Goal: Information Seeking & Learning: Understand process/instructions

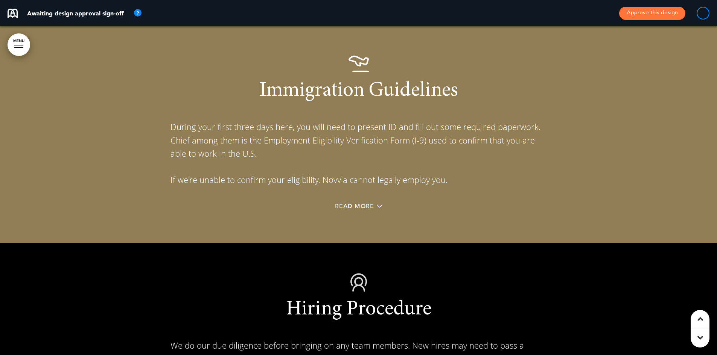
scroll to position [6282, 0]
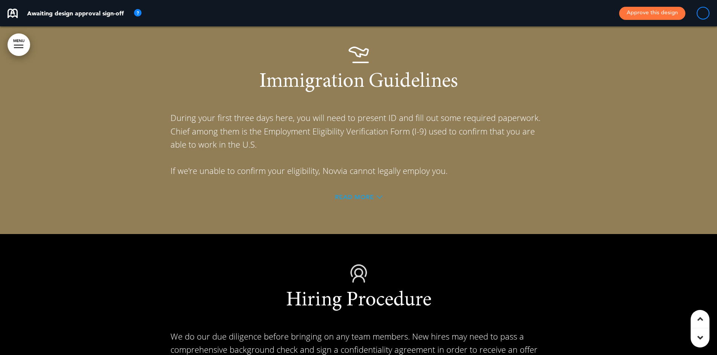
click at [363, 194] on span "Read More" at bounding box center [354, 197] width 39 height 6
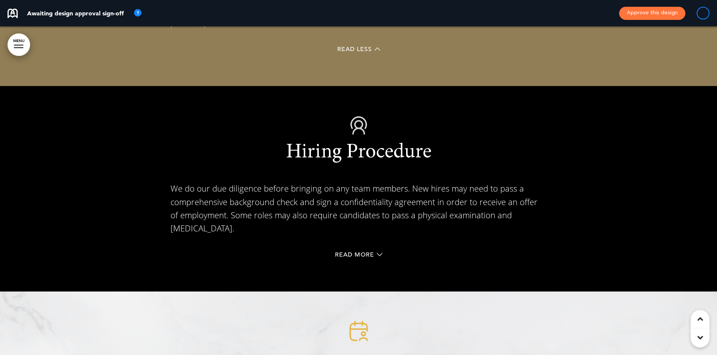
scroll to position [6695, 0]
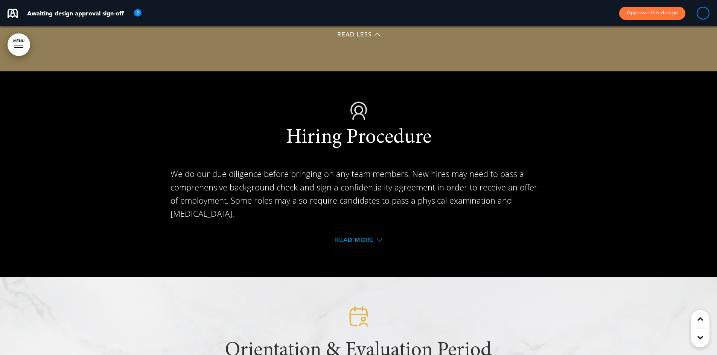
click at [359, 237] on span "Read More" at bounding box center [354, 240] width 39 height 6
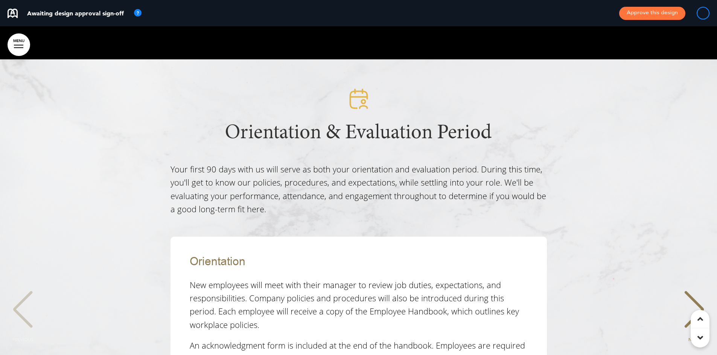
scroll to position [7372, 0]
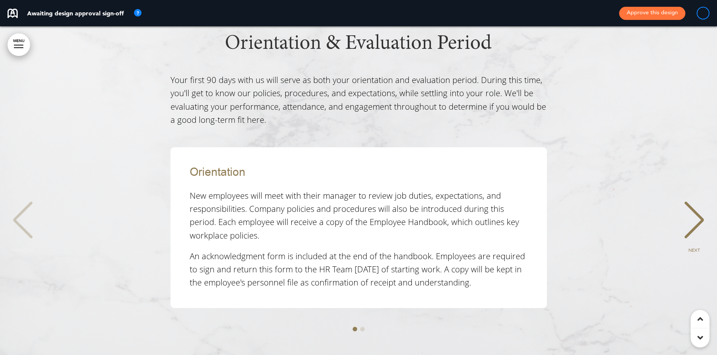
click at [363, 327] on span "Go to slide 2" at bounding box center [362, 329] width 5 height 5
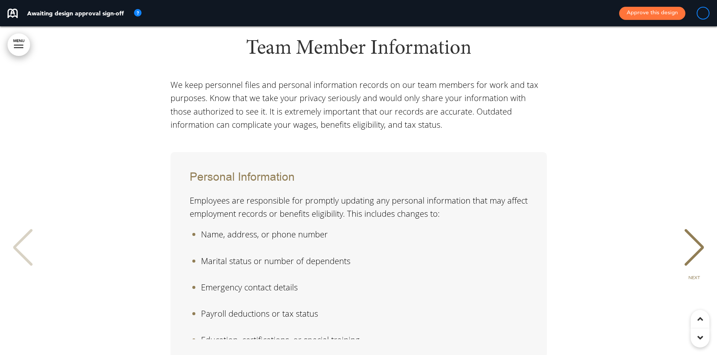
scroll to position [7786, 0]
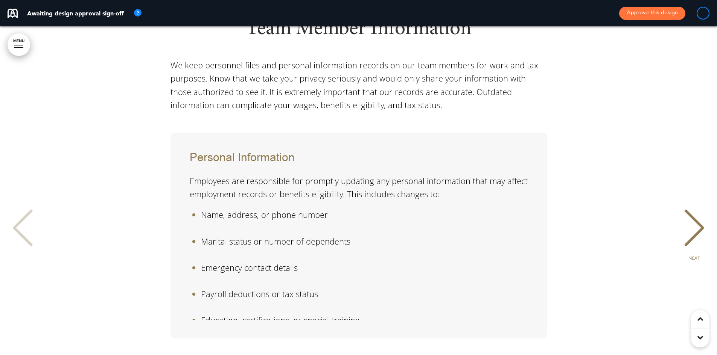
click at [361, 355] on span "Go to slide 2" at bounding box center [362, 360] width 5 height 5
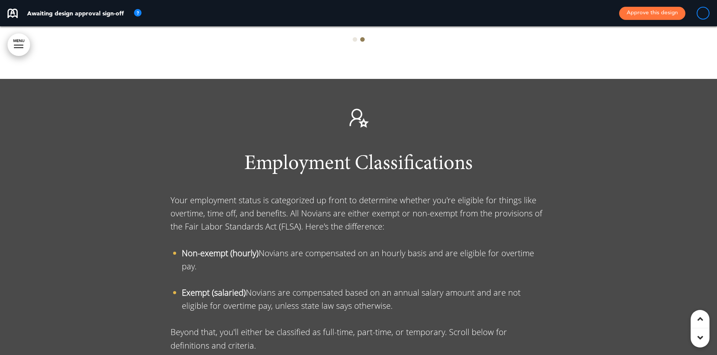
scroll to position [8200, 0]
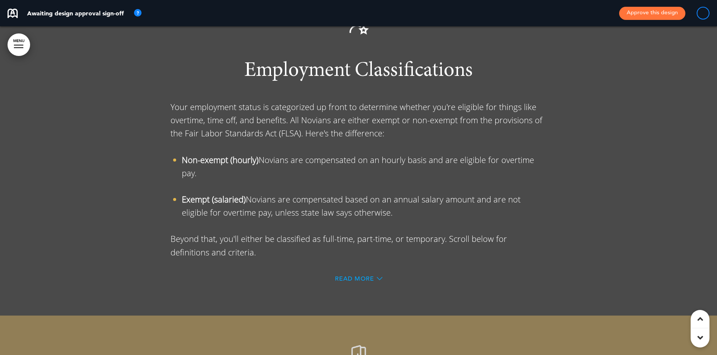
click at [349, 276] on span "Read More" at bounding box center [354, 279] width 39 height 6
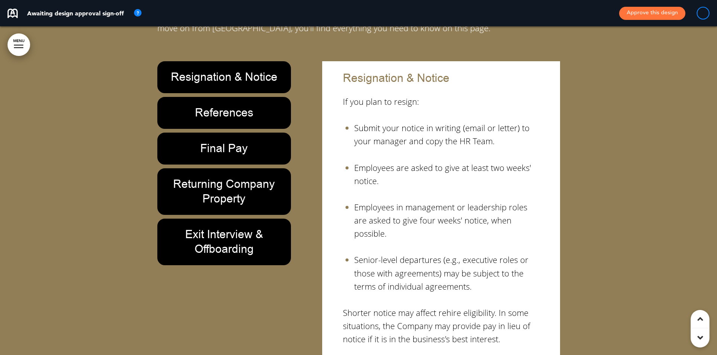
scroll to position [8764, 0]
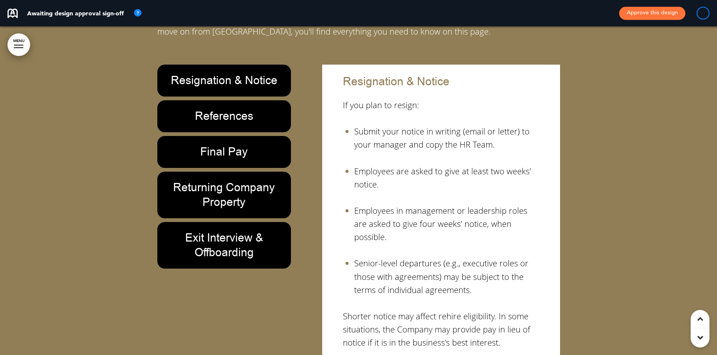
click at [237, 231] on h6 "Exit Interview & Offboarding" at bounding box center [224, 245] width 117 height 29
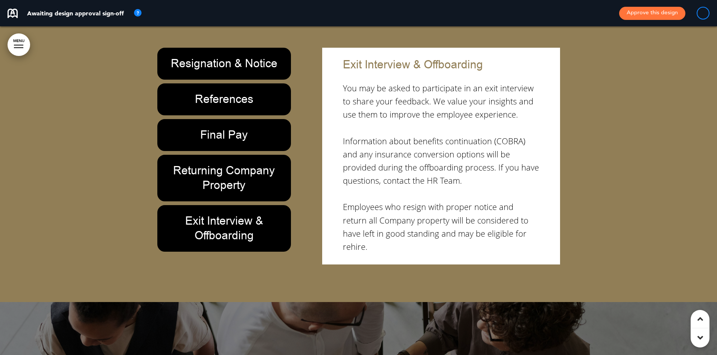
scroll to position [8727, 0]
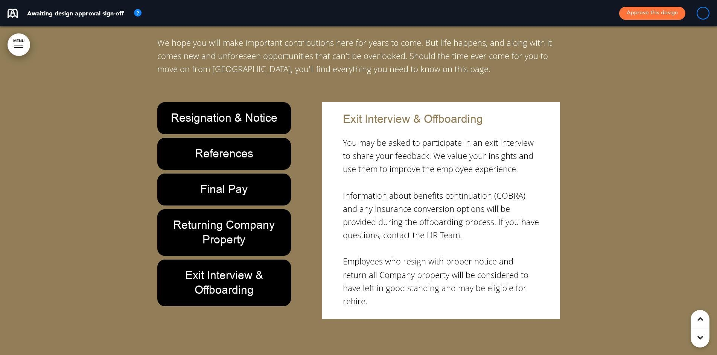
click at [237, 218] on h6 "Returning Company Property" at bounding box center [224, 232] width 117 height 29
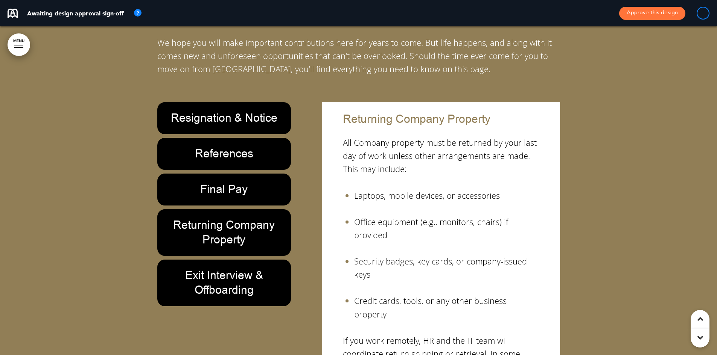
click at [226, 182] on h6 "Final Pay" at bounding box center [224, 189] width 117 height 15
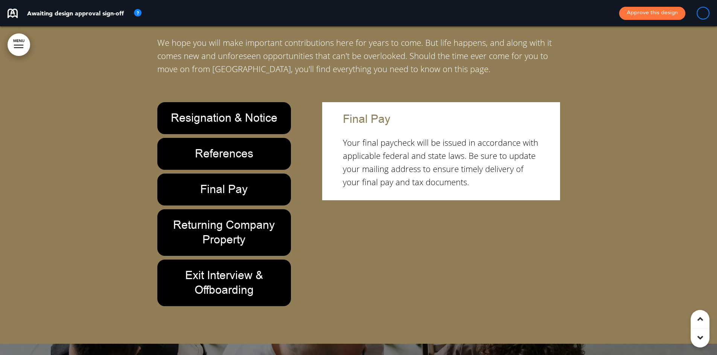
click at [257, 218] on h6 "Returning Company Property" at bounding box center [224, 232] width 117 height 29
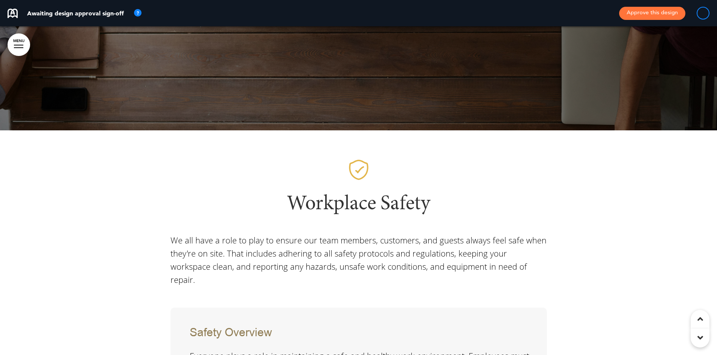
scroll to position [9516, 0]
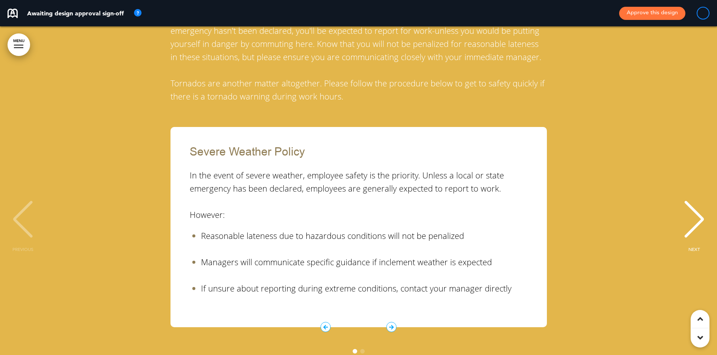
scroll to position [10532, 0]
click at [361, 349] on span "Go to slide 2" at bounding box center [362, 351] width 5 height 5
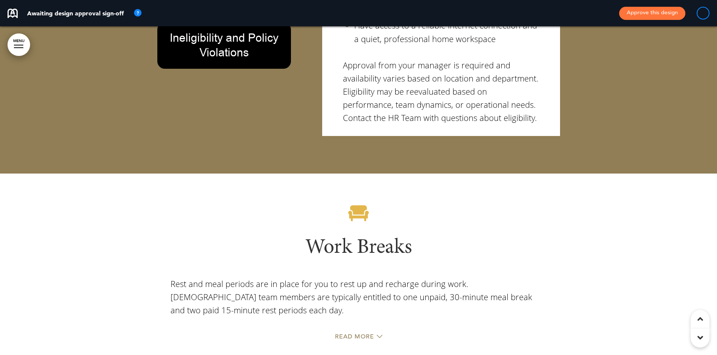
scroll to position [11322, 0]
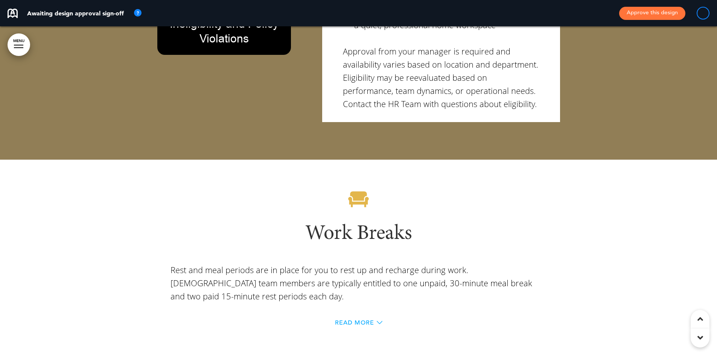
click at [348, 320] on span "Read More" at bounding box center [354, 323] width 39 height 6
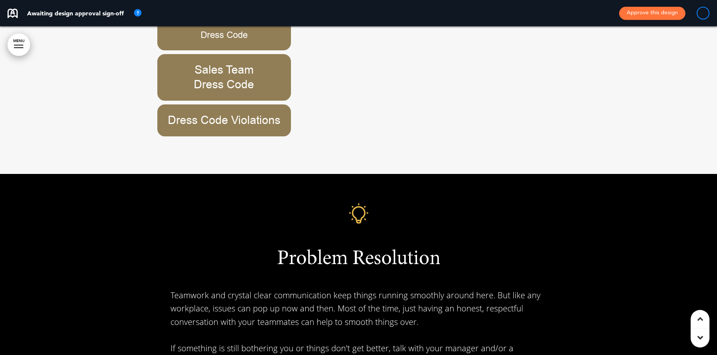
scroll to position [12149, 0]
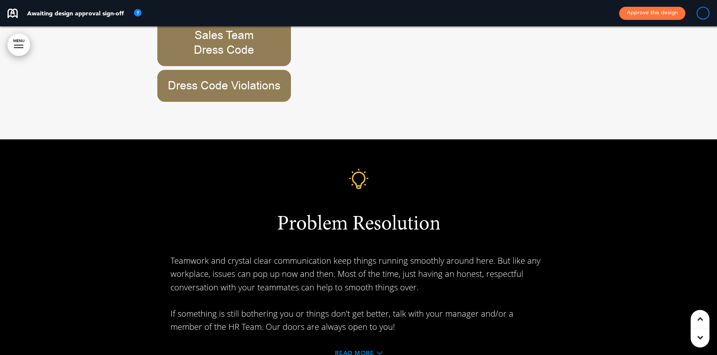
click at [349, 351] on span "Read More" at bounding box center [354, 354] width 39 height 6
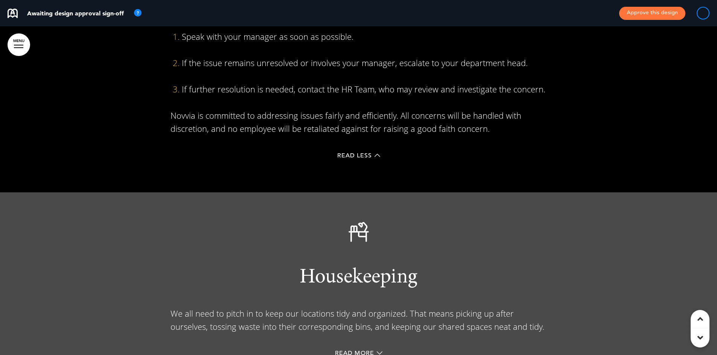
scroll to position [12601, 0]
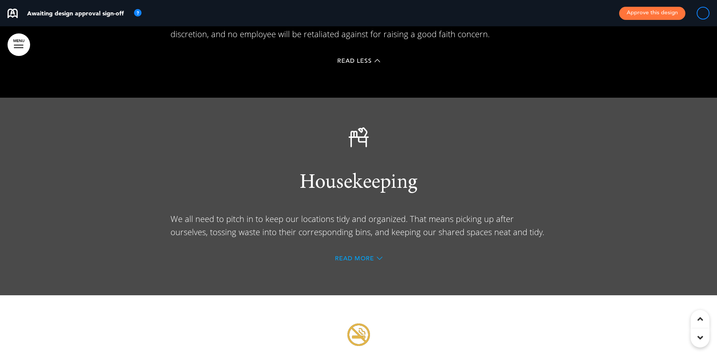
click at [364, 256] on span "Read More" at bounding box center [354, 259] width 39 height 6
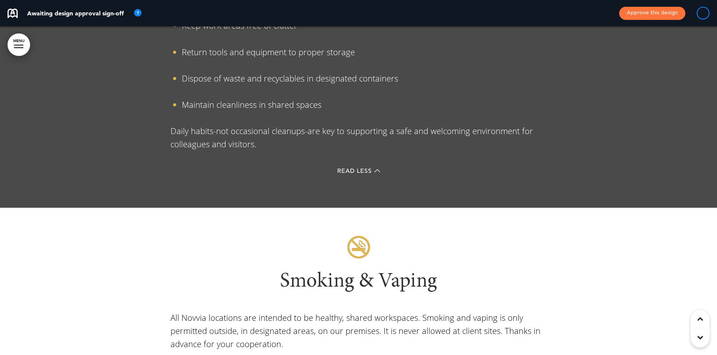
scroll to position [13052, 0]
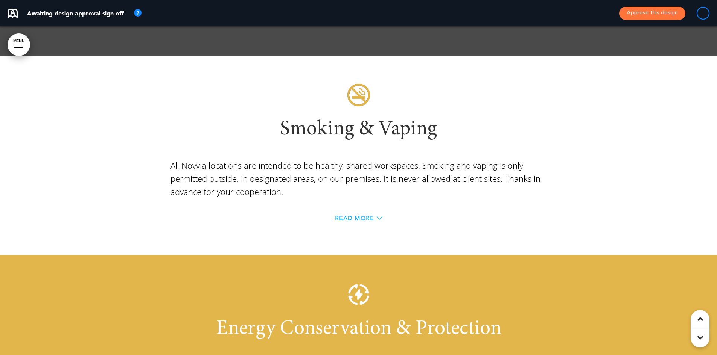
click at [364, 216] on span "Read More" at bounding box center [354, 219] width 39 height 6
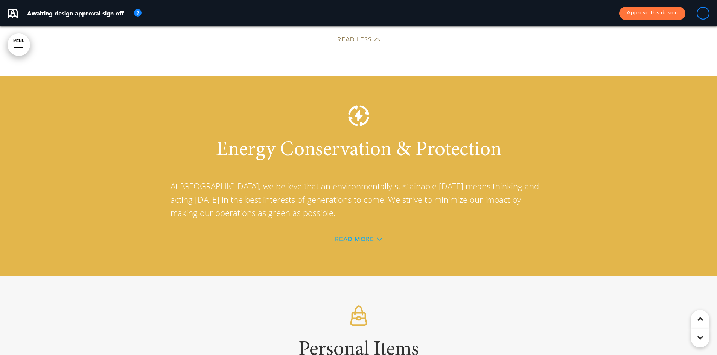
scroll to position [13504, 0]
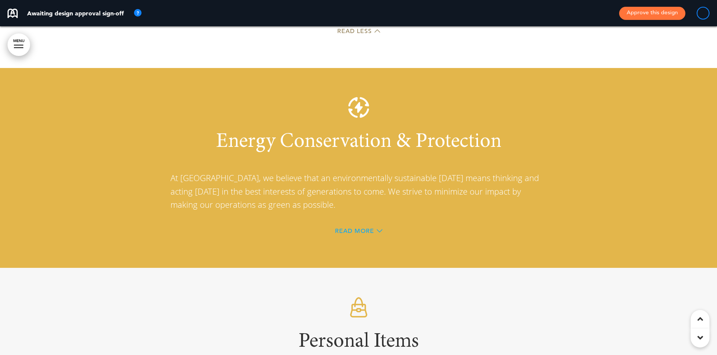
click at [360, 228] on span "Read More" at bounding box center [354, 231] width 39 height 6
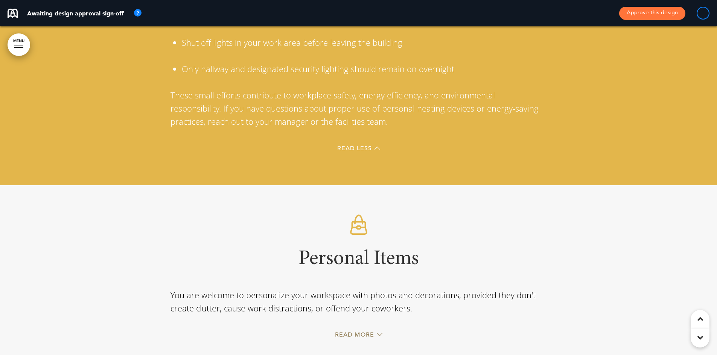
scroll to position [13804, 0]
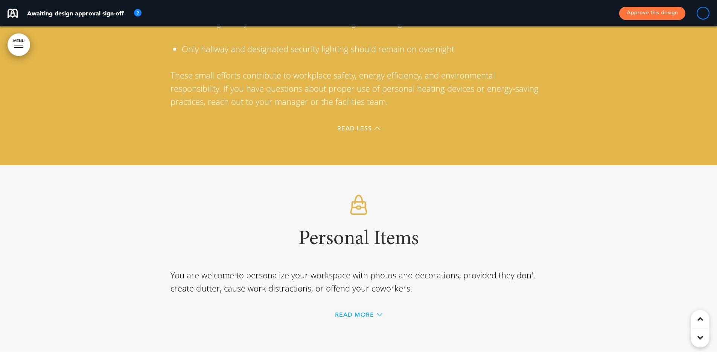
click at [345, 312] on span "Read More" at bounding box center [354, 315] width 39 height 6
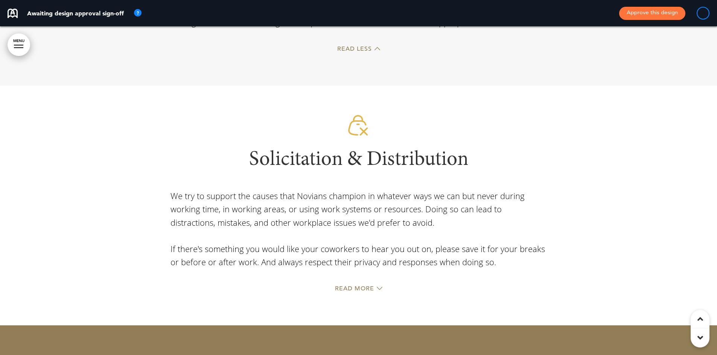
scroll to position [14218, 0]
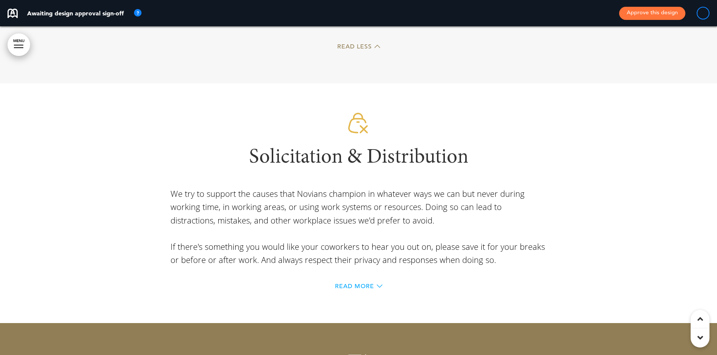
click at [357, 284] on span "Read More" at bounding box center [354, 287] width 39 height 6
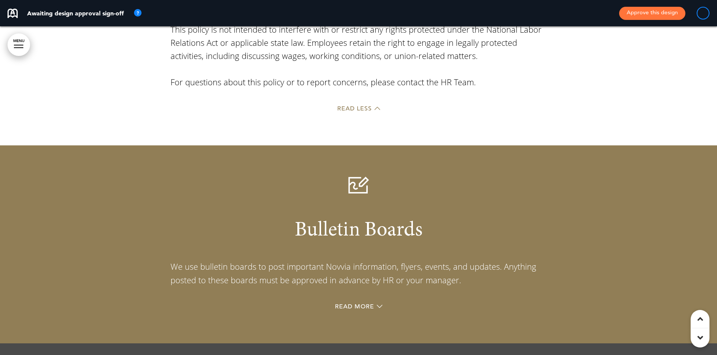
scroll to position [14782, 0]
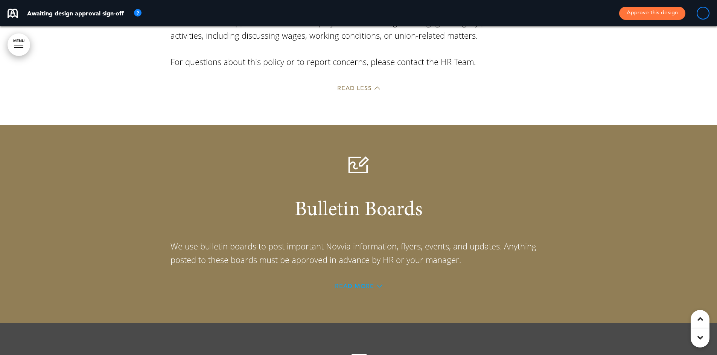
click at [354, 284] on span "Read More" at bounding box center [354, 287] width 39 height 6
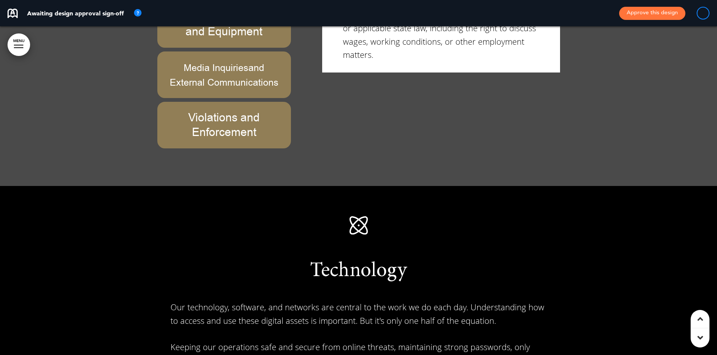
scroll to position [15723, 0]
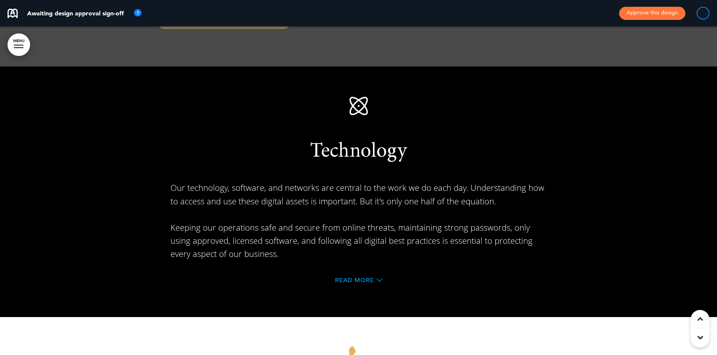
click at [346, 278] on span "Read More" at bounding box center [354, 281] width 39 height 6
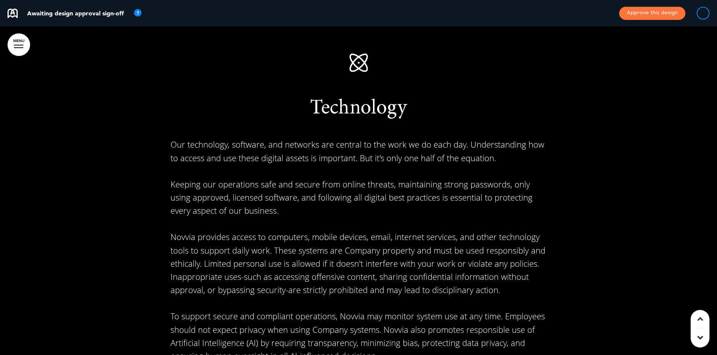
scroll to position [15911, 0]
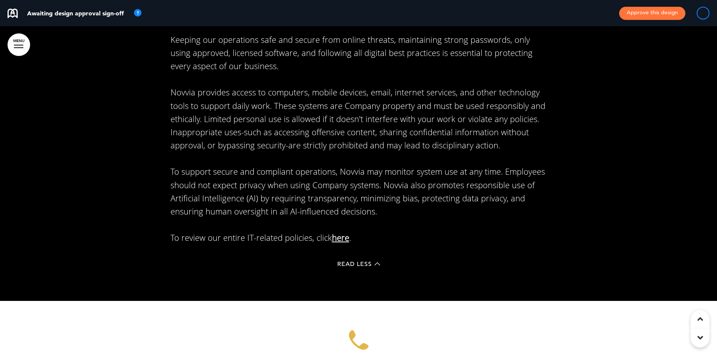
click at [334, 232] on link "here" at bounding box center [340, 237] width 17 height 11
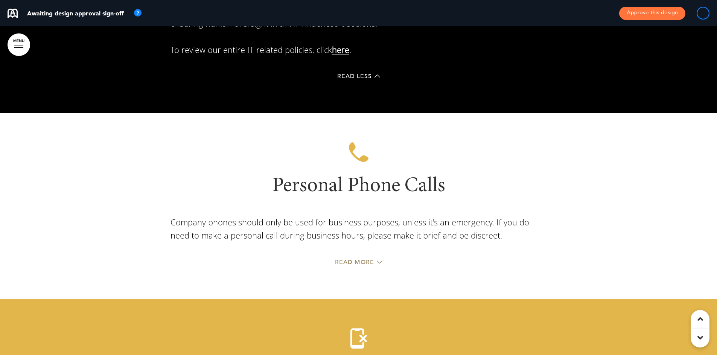
click at [363, 260] on span "Read More" at bounding box center [354, 263] width 39 height 6
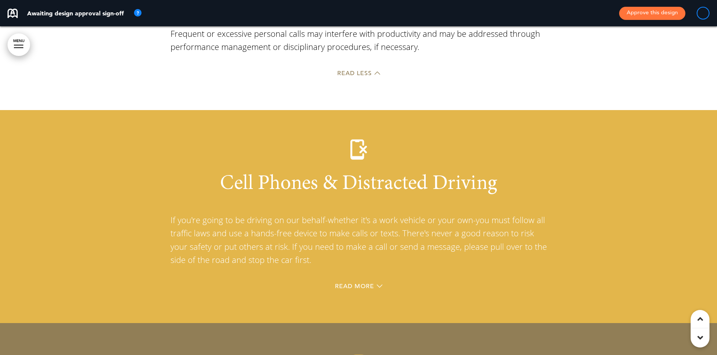
scroll to position [16475, 0]
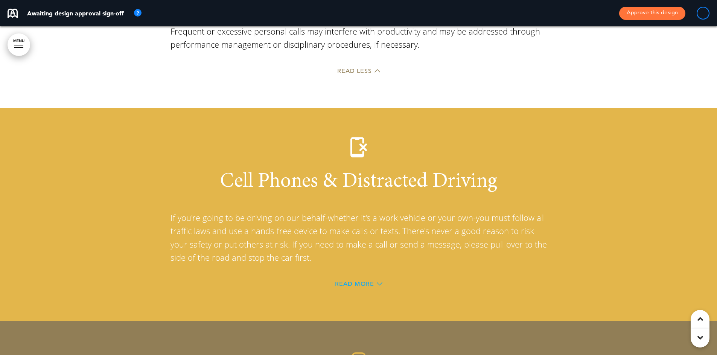
click at [366, 281] on span "Read More" at bounding box center [354, 284] width 39 height 6
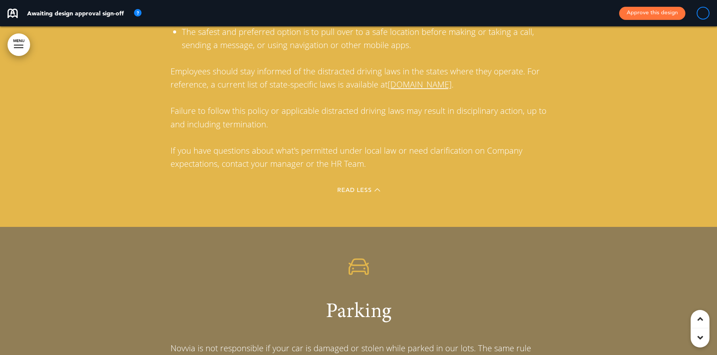
scroll to position [16964, 0]
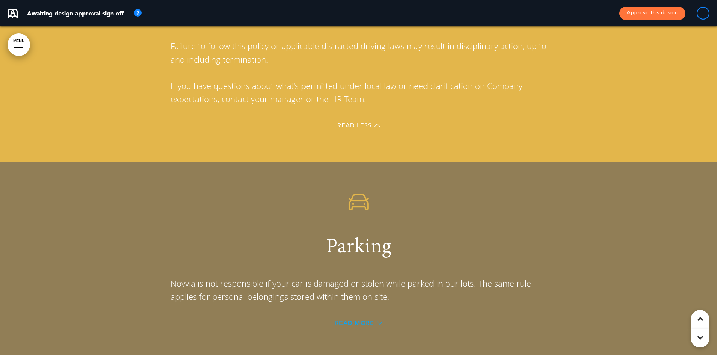
click at [360, 320] on span "Read More" at bounding box center [354, 323] width 39 height 6
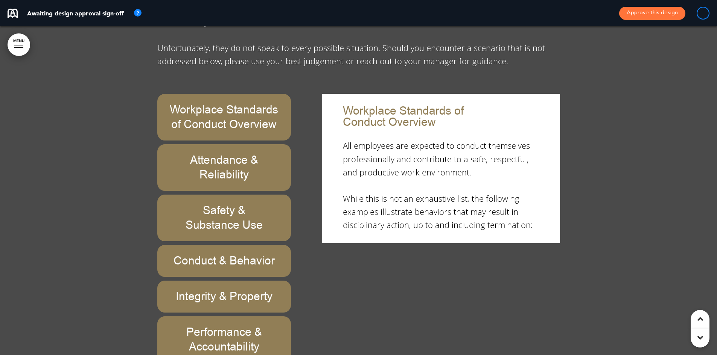
scroll to position [17867, 0]
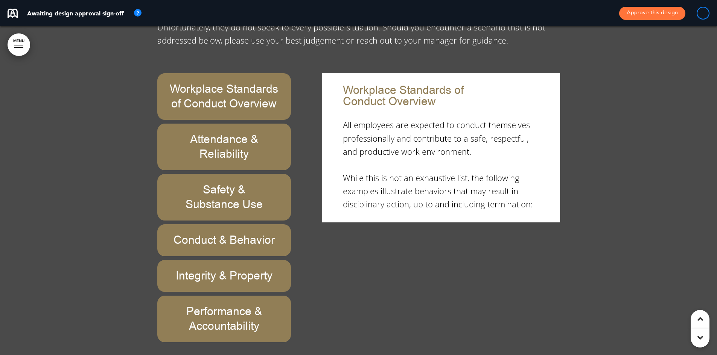
click at [228, 305] on h6 "Performance & Accountability" at bounding box center [224, 319] width 117 height 29
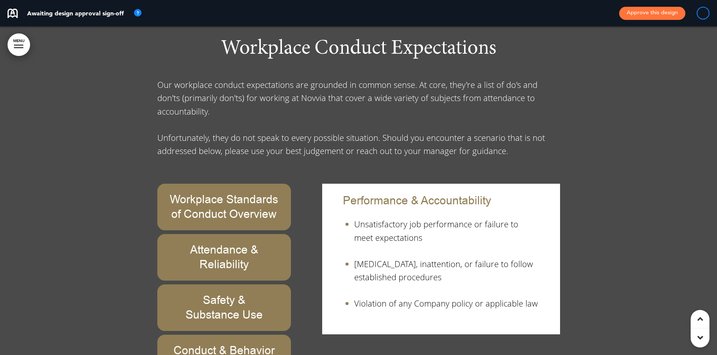
scroll to position [17754, 0]
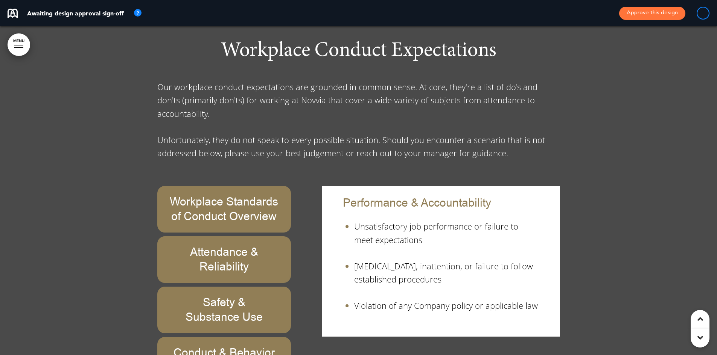
click at [243, 296] on h6 "Safety & Substance Use" at bounding box center [224, 310] width 117 height 29
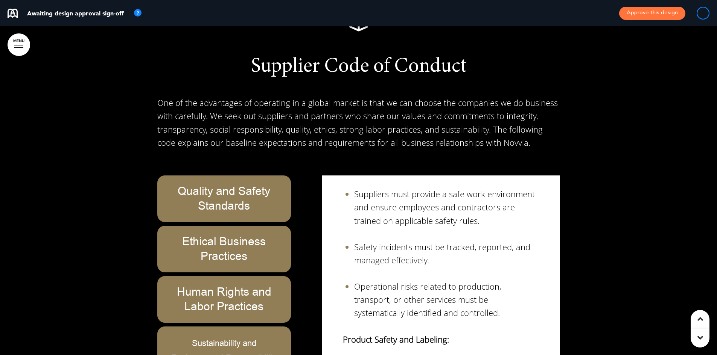
scroll to position [220, 0]
click at [231, 338] on span "Sustainability and Environmental Responsibility" at bounding box center [223, 351] width 105 height 26
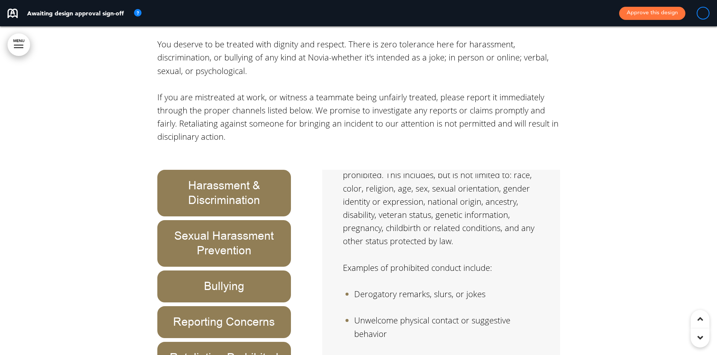
scroll to position [20387, 0]
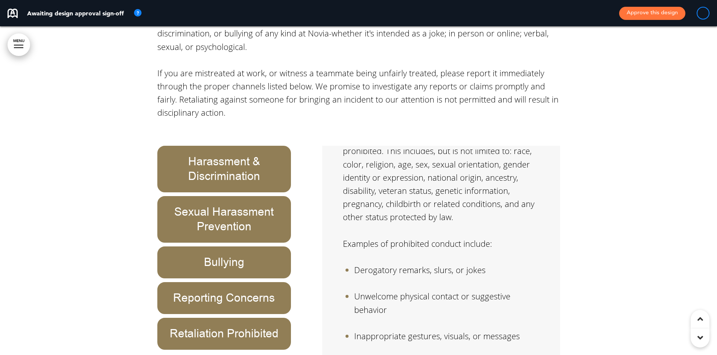
click at [238, 291] on h6 "Reporting Concerns" at bounding box center [224, 298] width 117 height 15
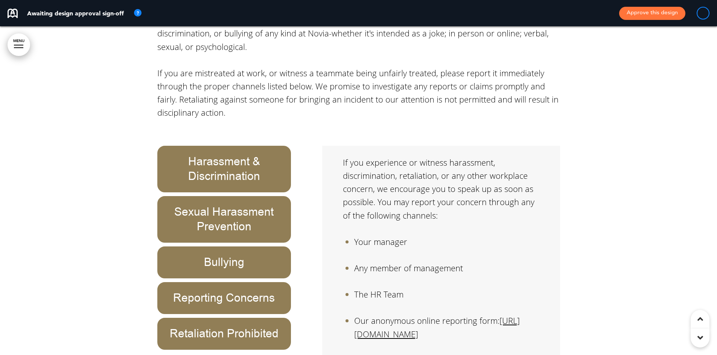
scroll to position [35, 0]
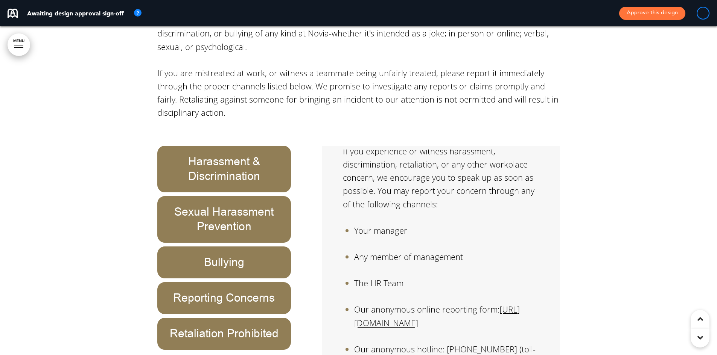
click at [429, 304] on link "[URL][DOMAIN_NAME]" at bounding box center [437, 316] width 166 height 24
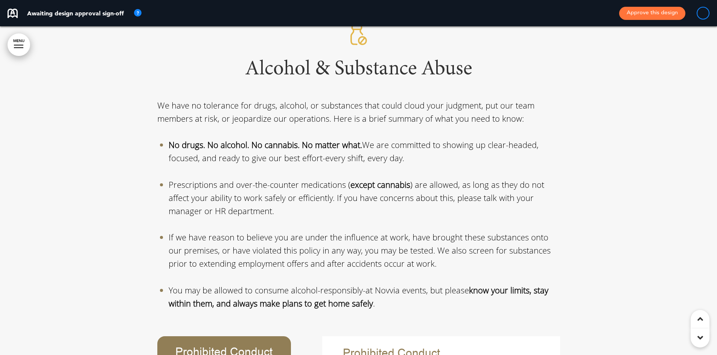
scroll to position [20951, 0]
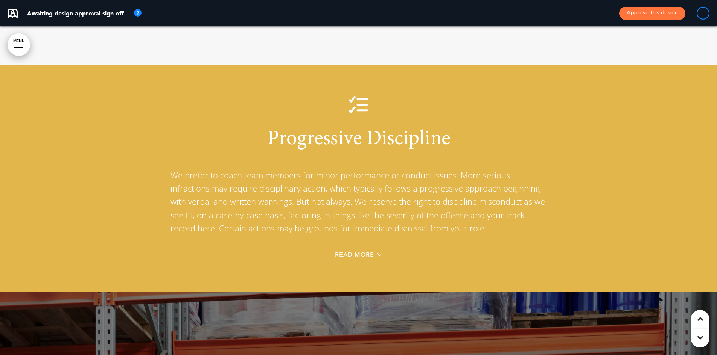
scroll to position [21365, 0]
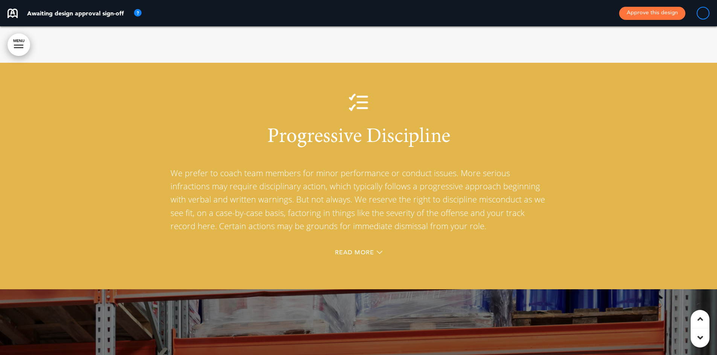
click at [356, 250] on span "Read More" at bounding box center [354, 253] width 39 height 6
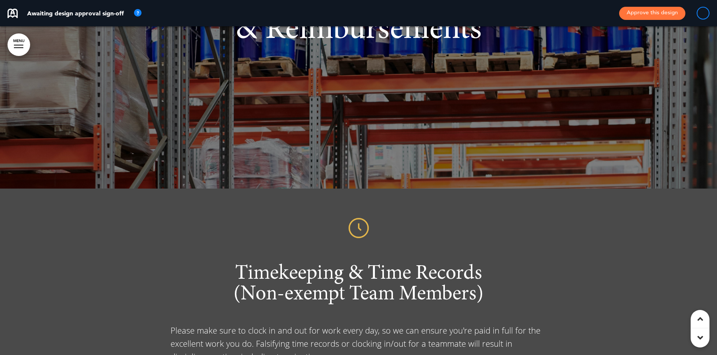
scroll to position [22117, 0]
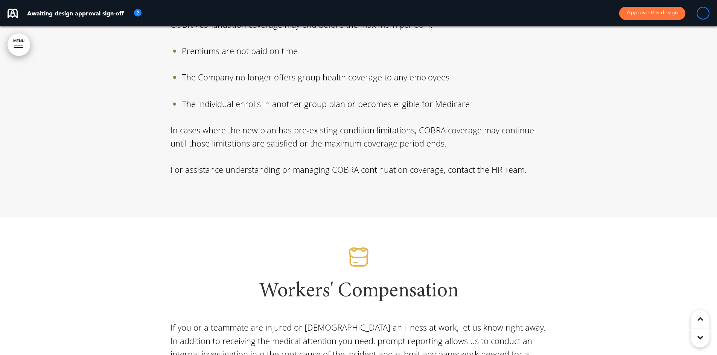
scroll to position [24713, 0]
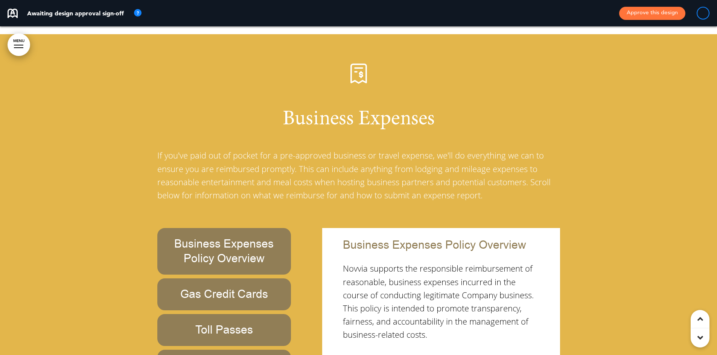
scroll to position [25277, 0]
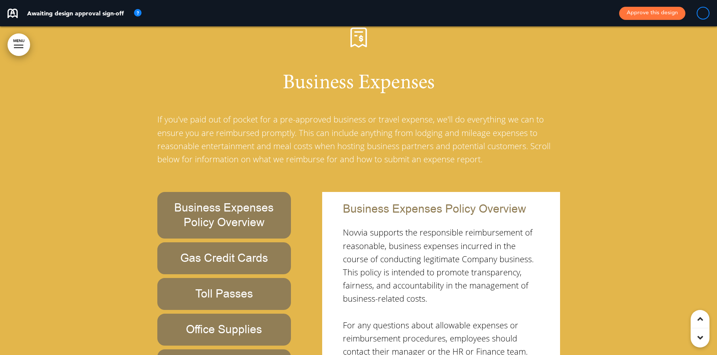
click at [256, 251] on h6 "Gas Credit Cards" at bounding box center [224, 258] width 117 height 15
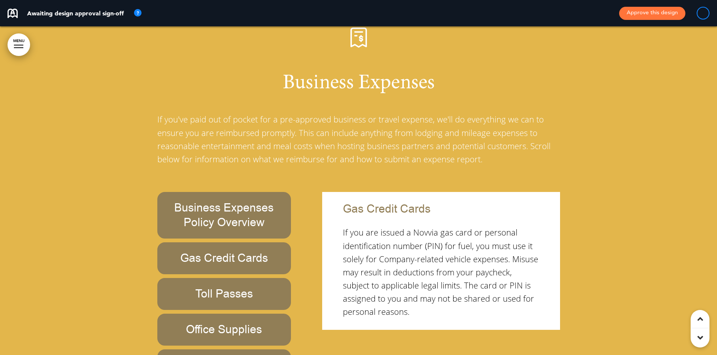
click at [249, 287] on h6 "Toll Passes" at bounding box center [224, 294] width 117 height 15
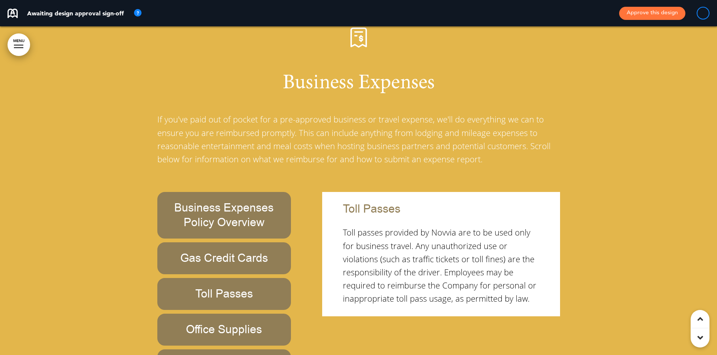
click at [248, 323] on h6 "Office Supplies" at bounding box center [224, 330] width 117 height 15
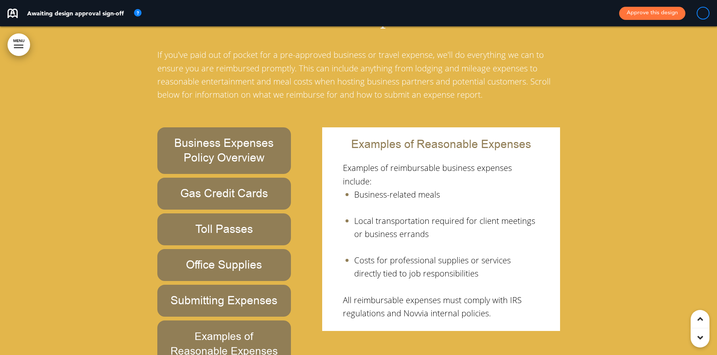
scroll to position [25352, 0]
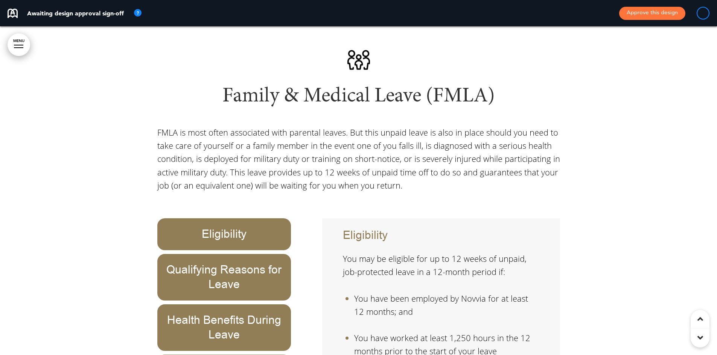
scroll to position [26706, 0]
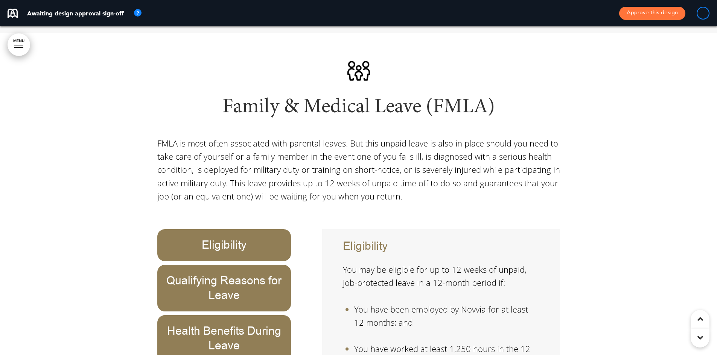
click at [214, 324] on h6 "Health Benefits During Leave" at bounding box center [224, 338] width 117 height 29
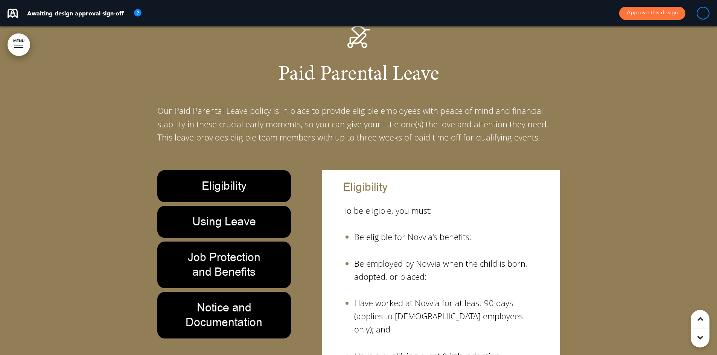
scroll to position [27270, 0]
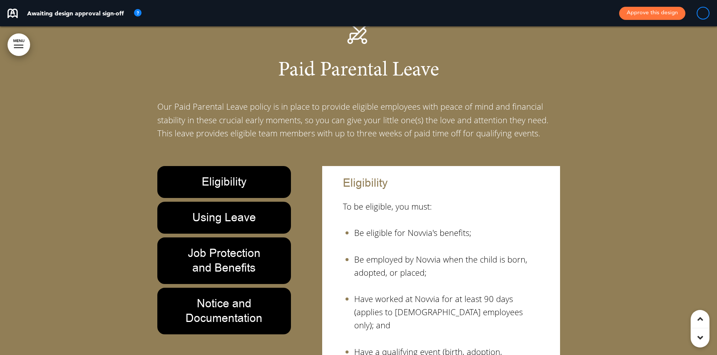
click at [247, 297] on h6 "Notice and Documentation" at bounding box center [224, 311] width 117 height 29
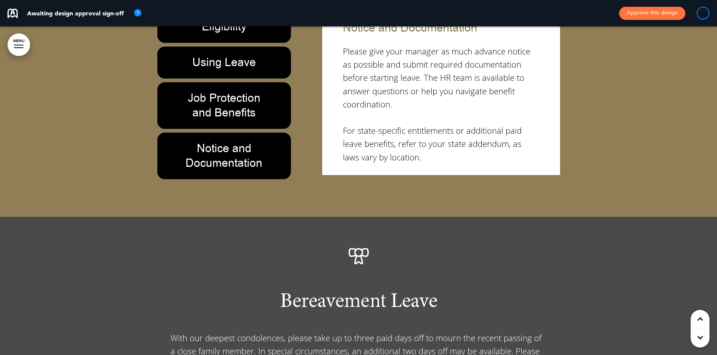
scroll to position [27534, 0]
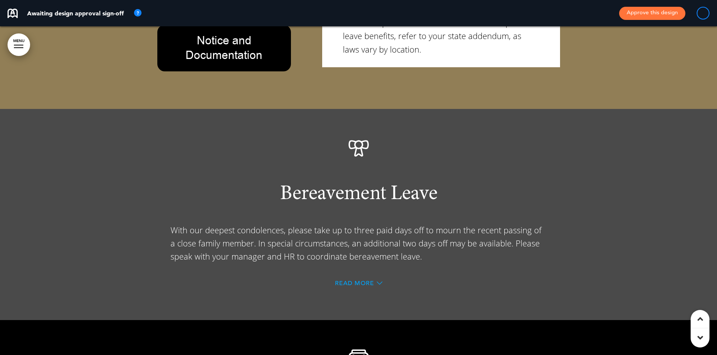
click at [353, 281] on span "Read More" at bounding box center [354, 284] width 39 height 6
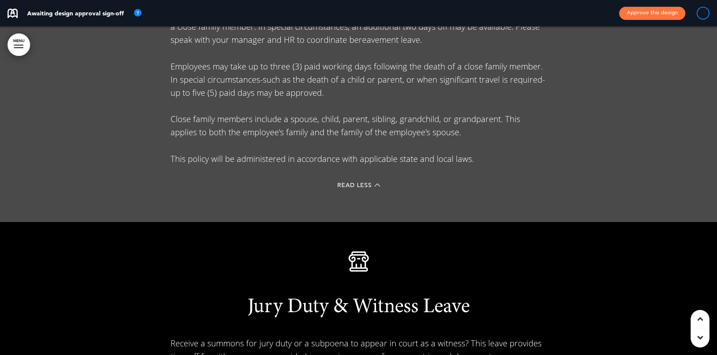
scroll to position [27759, 0]
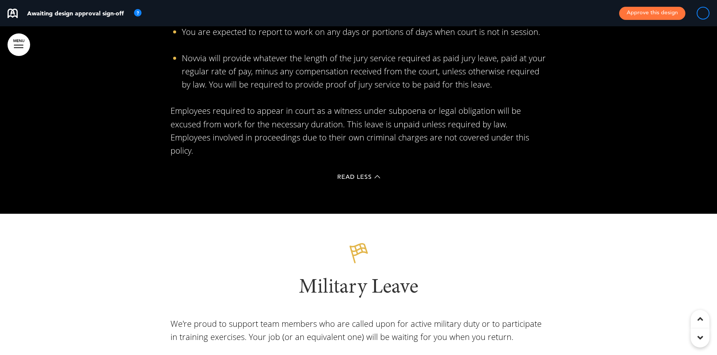
scroll to position [28211, 0]
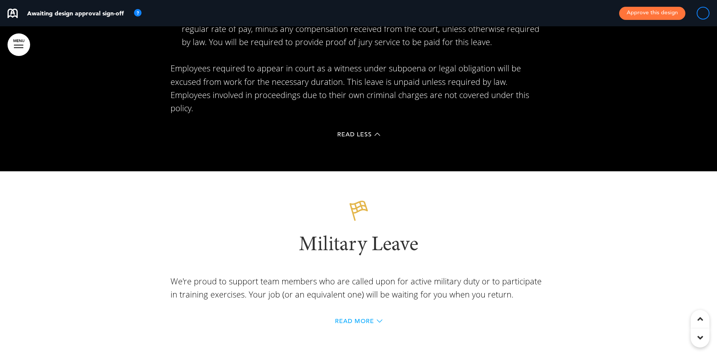
click at [351, 319] on span "Read More" at bounding box center [354, 322] width 39 height 6
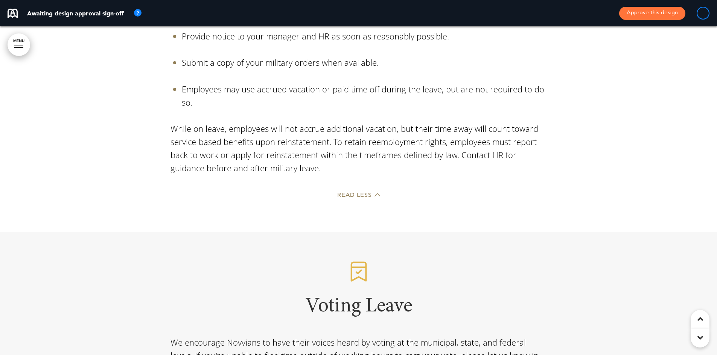
scroll to position [28549, 0]
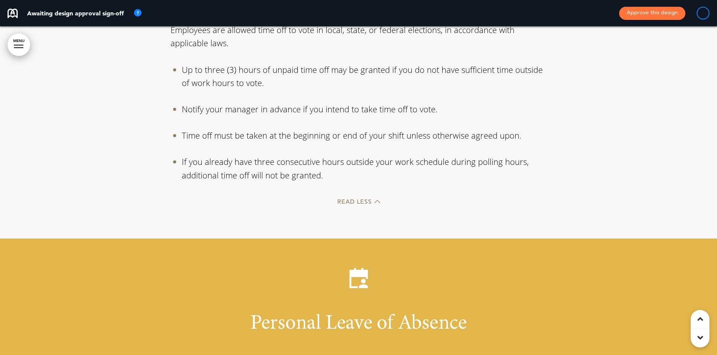
scroll to position [28925, 0]
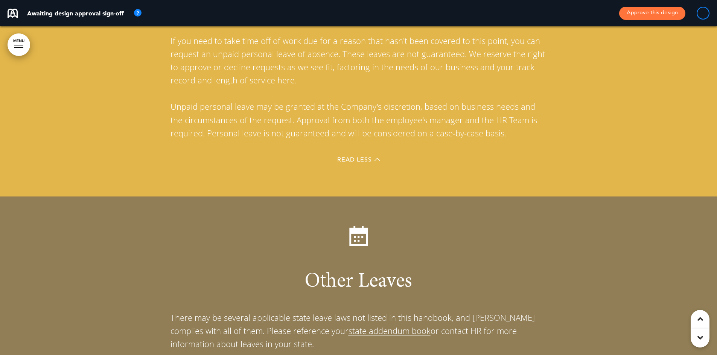
scroll to position [29264, 0]
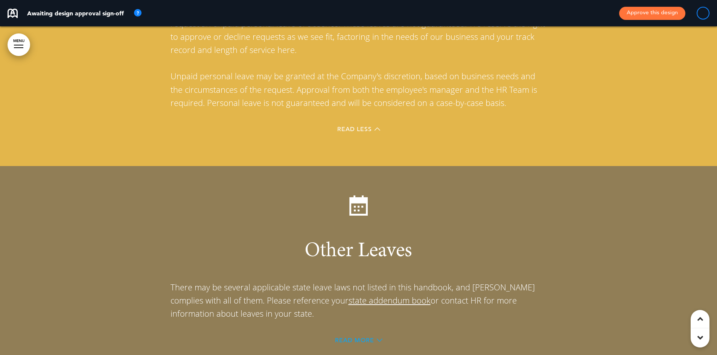
click at [347, 338] on span "Read More" at bounding box center [354, 341] width 39 height 6
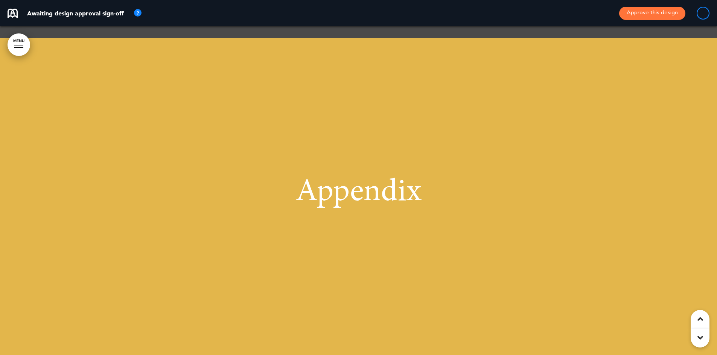
scroll to position [30242, 0]
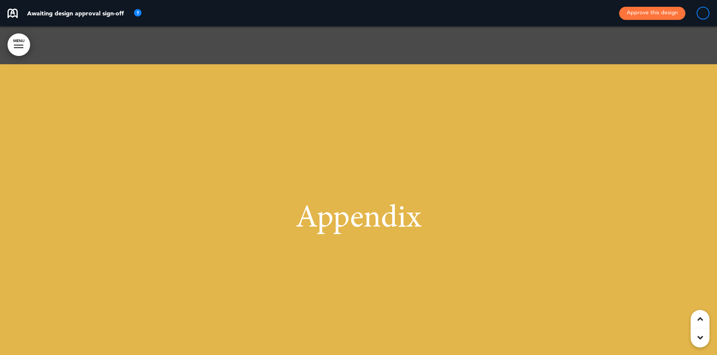
click at [345, 203] on span "Appendix" at bounding box center [358, 219] width 126 height 32
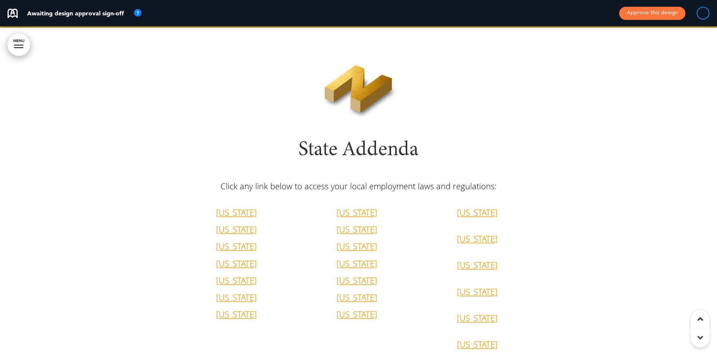
scroll to position [30644, 0]
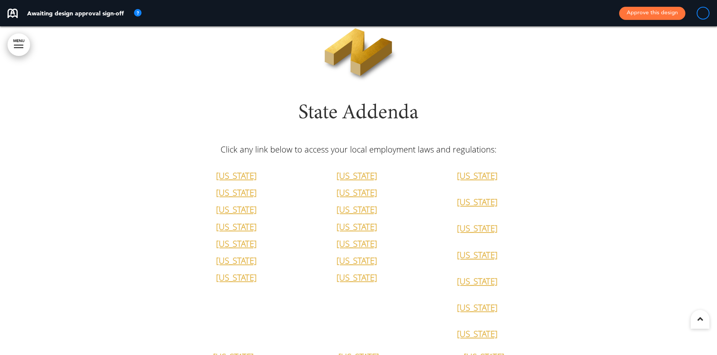
click at [405, 188] on div "California Illinois Michigan New York Oklahoma Rhode Island Texas" at bounding box center [358, 255] width 113 height 172
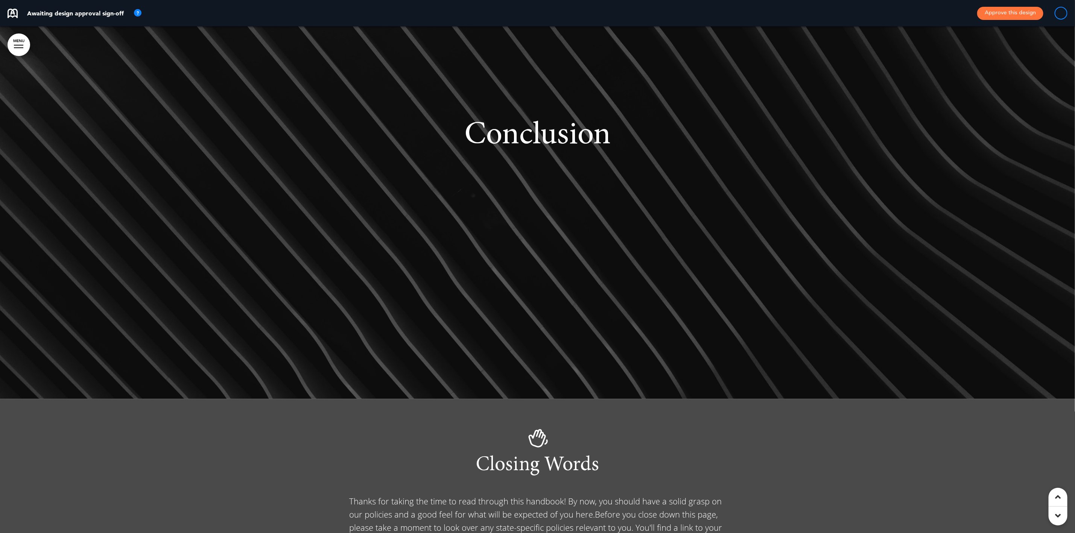
scroll to position [22, 0]
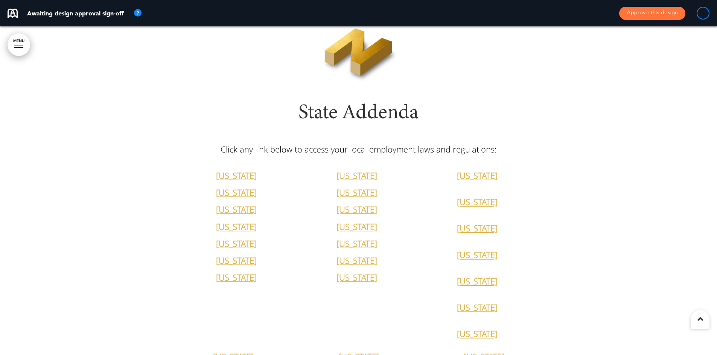
drag, startPoint x: 849, startPoint y: 1, endPoint x: 560, endPoint y: 61, distance: 295.4
click at [560, 61] on div at bounding box center [358, 245] width 717 height 508
